Goal: Task Accomplishment & Management: Manage account settings

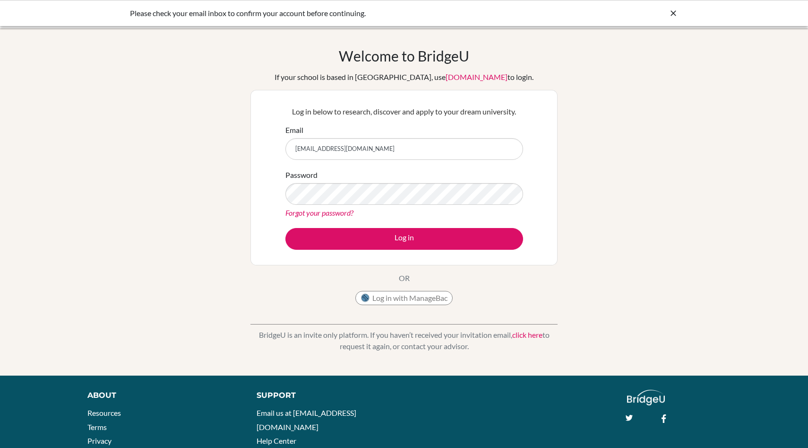
click at [72, 219] on div "Welcome to BridgeU If your school is based in China, use app.bridge-u.com.cn to…" at bounding box center [404, 201] width 808 height 309
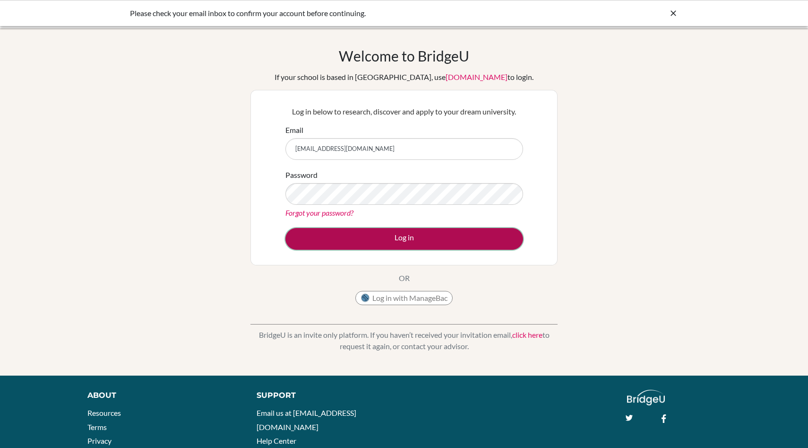
click at [348, 248] on button "Log in" at bounding box center [405, 239] width 238 height 22
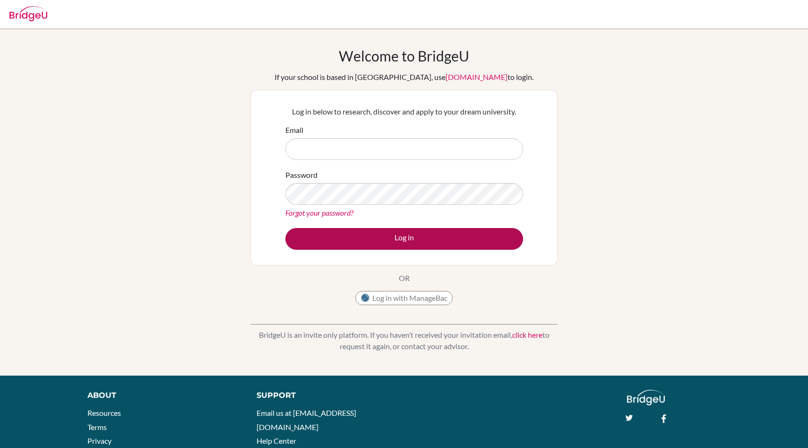
type input "[EMAIL_ADDRESS][DOMAIN_NAME]"
click at [477, 239] on button "Log in" at bounding box center [405, 239] width 238 height 22
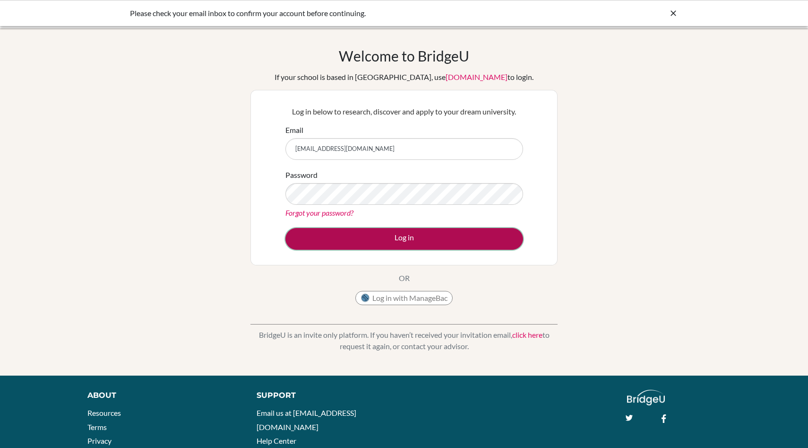
click at [446, 246] on button "Log in" at bounding box center [405, 239] width 238 height 22
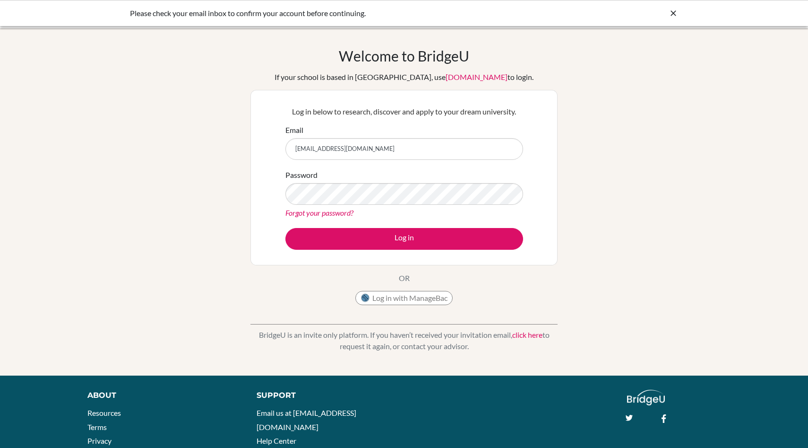
click at [266, 16] on div "Please check your email inbox to confirm your account before continuing." at bounding box center [333, 13] width 407 height 11
click at [266, 15] on div "Please check your email inbox to confirm your account before continuing." at bounding box center [333, 13] width 407 height 11
click at [265, 15] on div "Please check your email inbox to confirm your account before continuing." at bounding box center [333, 13] width 407 height 11
click at [243, 261] on div "Welcome to BridgeU If your school is based in China, use app.bridge-u.com.cn to…" at bounding box center [404, 201] width 808 height 309
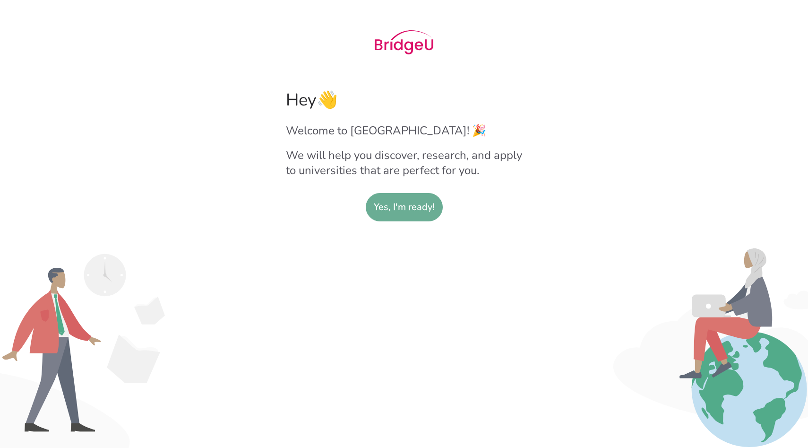
click at [392, 205] on slot "Yes, I'm ready!" at bounding box center [404, 206] width 61 height 27
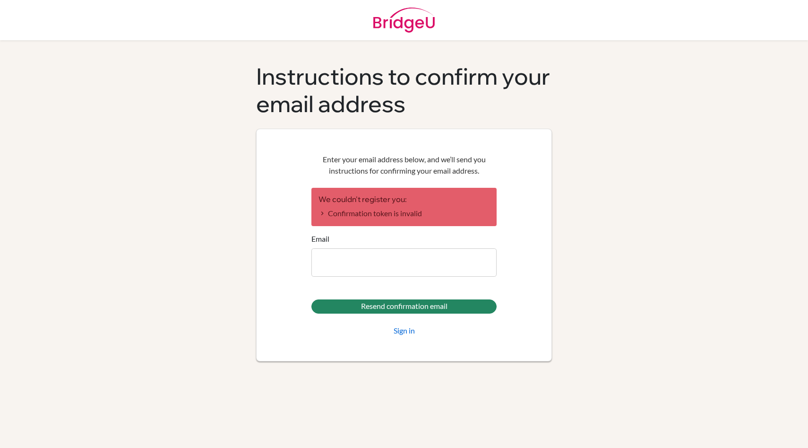
click at [548, 241] on div "Enter your email address below, and we’ll send you instructions for confirming …" at bounding box center [404, 245] width 296 height 233
click at [395, 332] on link "Sign in" at bounding box center [404, 330] width 21 height 11
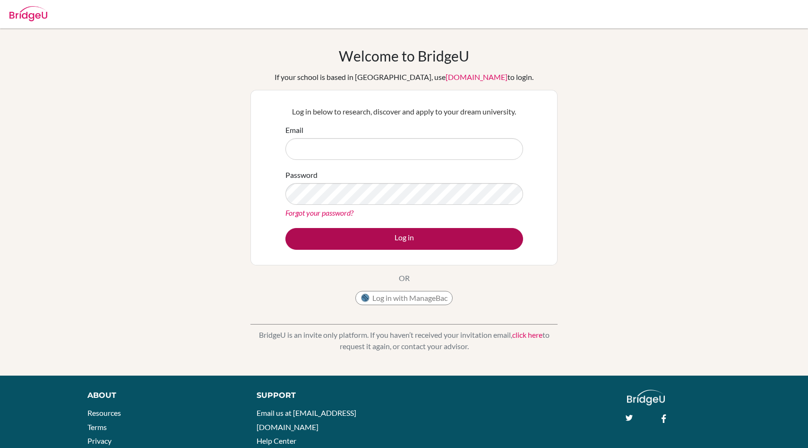
type input "[EMAIL_ADDRESS][DOMAIN_NAME]"
click at [406, 244] on button "Log in" at bounding box center [405, 239] width 238 height 22
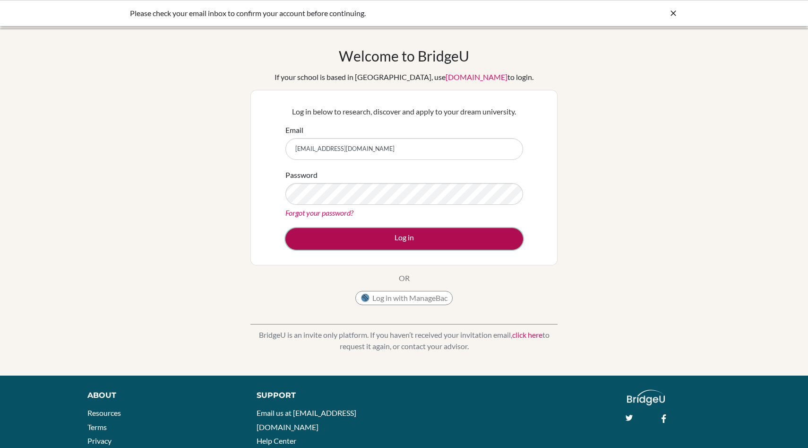
click at [471, 245] on button "Log in" at bounding box center [405, 239] width 238 height 22
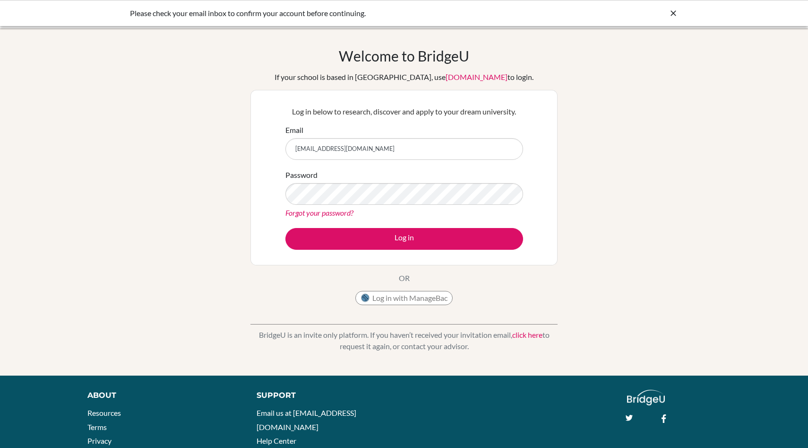
click at [268, 17] on div "Please check your email inbox to confirm your account before continuing." at bounding box center [333, 13] width 407 height 11
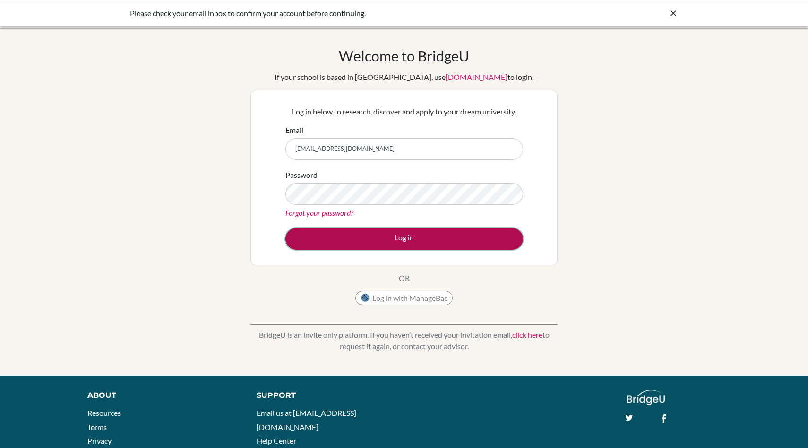
click at [321, 235] on button "Log in" at bounding box center [405, 239] width 238 height 22
click at [305, 234] on button "Log in" at bounding box center [405, 239] width 238 height 22
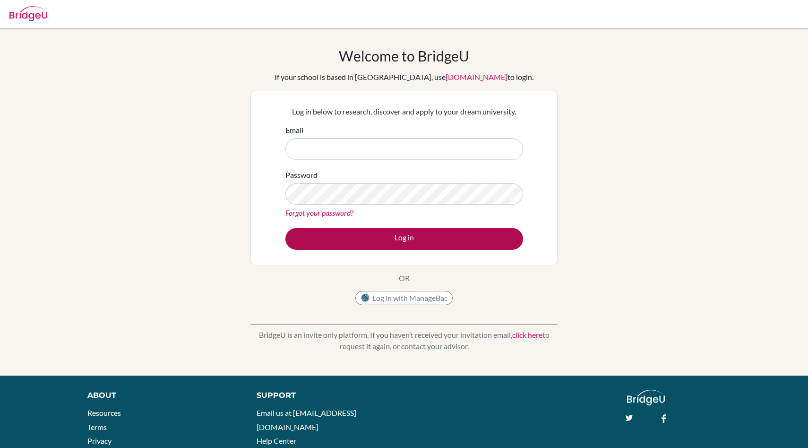
type input "[EMAIL_ADDRESS][DOMAIN_NAME]"
click at [339, 244] on button "Log in" at bounding box center [405, 239] width 238 height 22
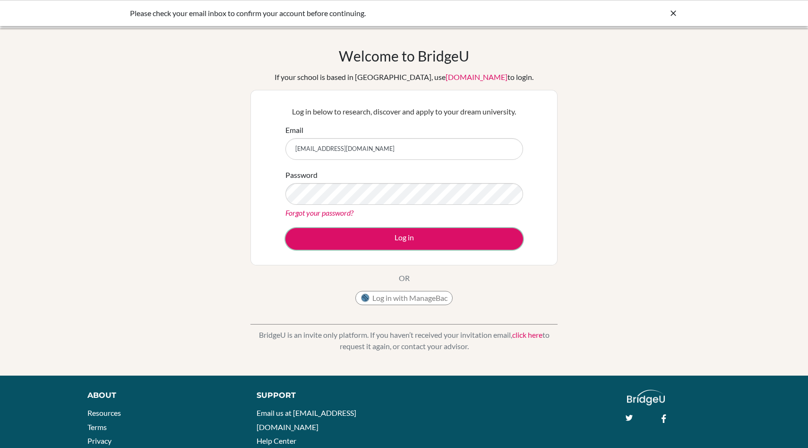
click at [338, 241] on button "Log in" at bounding box center [405, 239] width 238 height 22
drag, startPoint x: 0, startPoint y: 0, endPoint x: 337, endPoint y: 219, distance: 401.9
click at [337, 219] on form "Email shannonborde@gmail.com Password Forgot your password? Log in" at bounding box center [405, 186] width 238 height 125
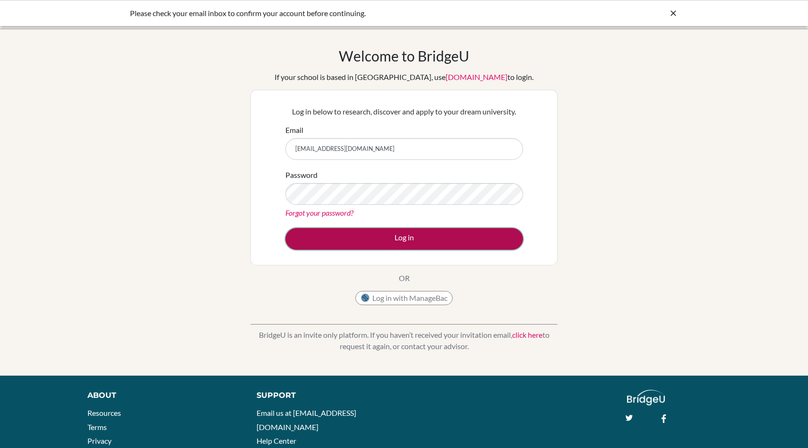
click at [336, 237] on button "Log in" at bounding box center [405, 239] width 238 height 22
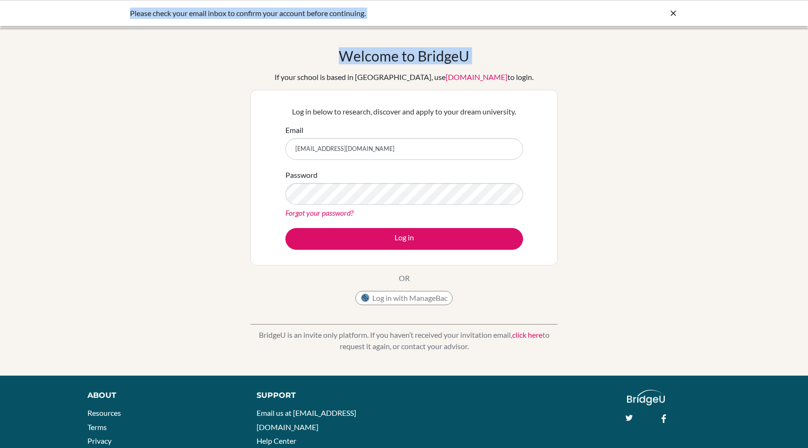
drag, startPoint x: 126, startPoint y: 14, endPoint x: 279, endPoint y: 45, distance: 155.9
click at [279, 45] on body "Please check your email inbox to confirm your account before continuing. Your b…" at bounding box center [404, 224] width 808 height 448
click at [279, 45] on div "Welcome to [GEOGRAPHIC_DATA] If your school is based in [GEOGRAPHIC_DATA], use …" at bounding box center [404, 201] width 808 height 347
